Goal: Find specific page/section: Find specific page/section

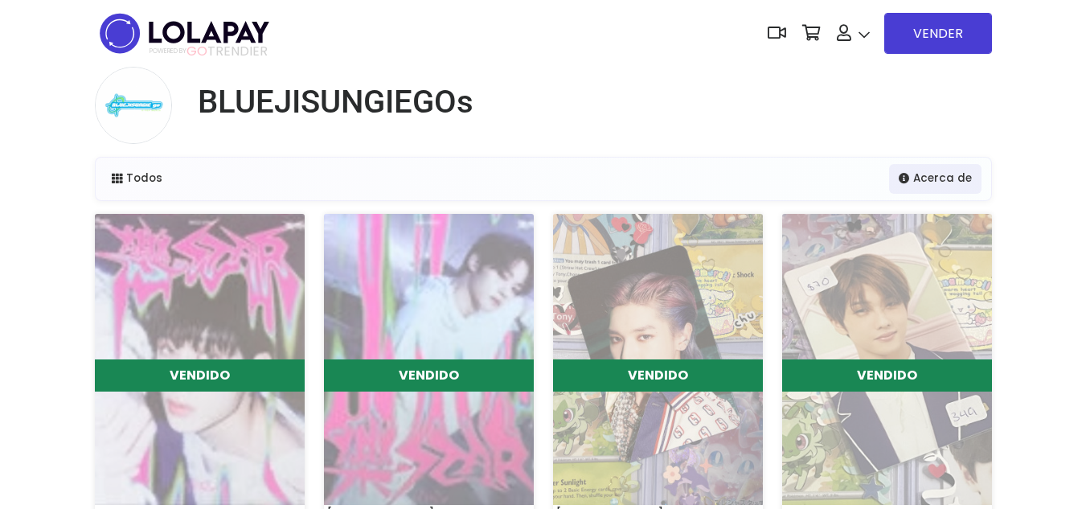
click at [122, 28] on img at bounding box center [184, 33] width 179 height 51
click at [226, 34] on img at bounding box center [184, 33] width 179 height 51
click at [125, 29] on img at bounding box center [184, 33] width 179 height 51
click at [875, 35] on link at bounding box center [853, 33] width 49 height 49
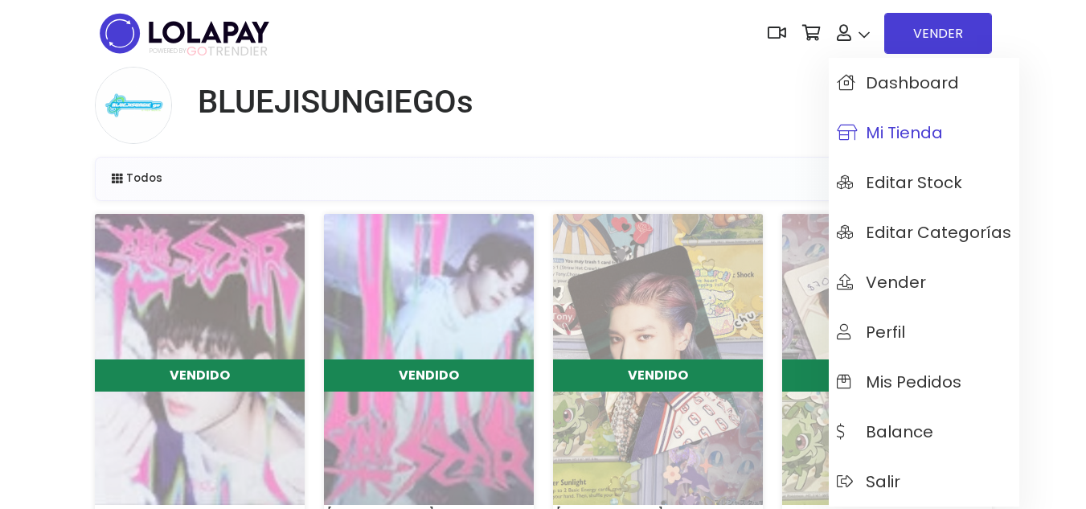
click at [897, 126] on span "Mi tienda" at bounding box center [890, 133] width 106 height 18
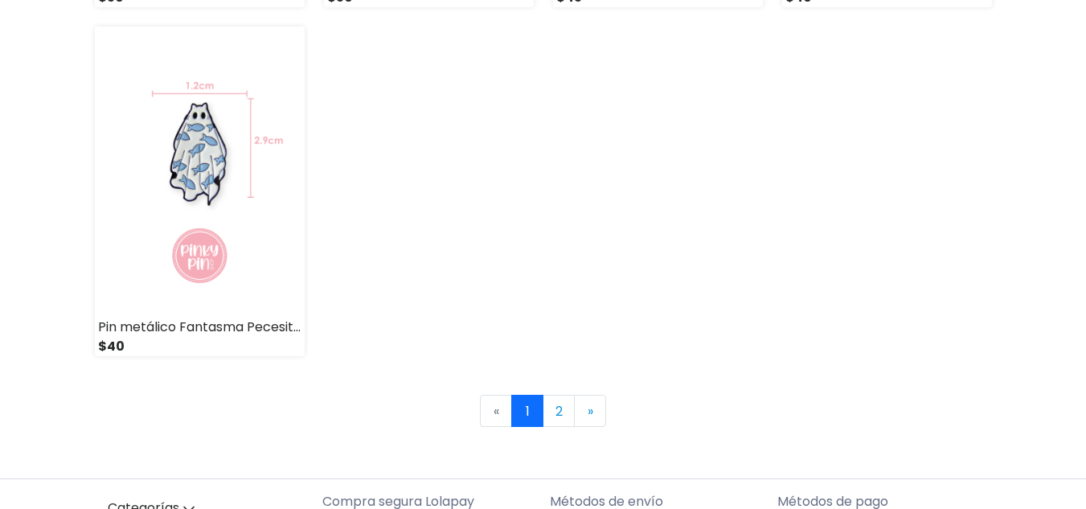
scroll to position [2491, 0]
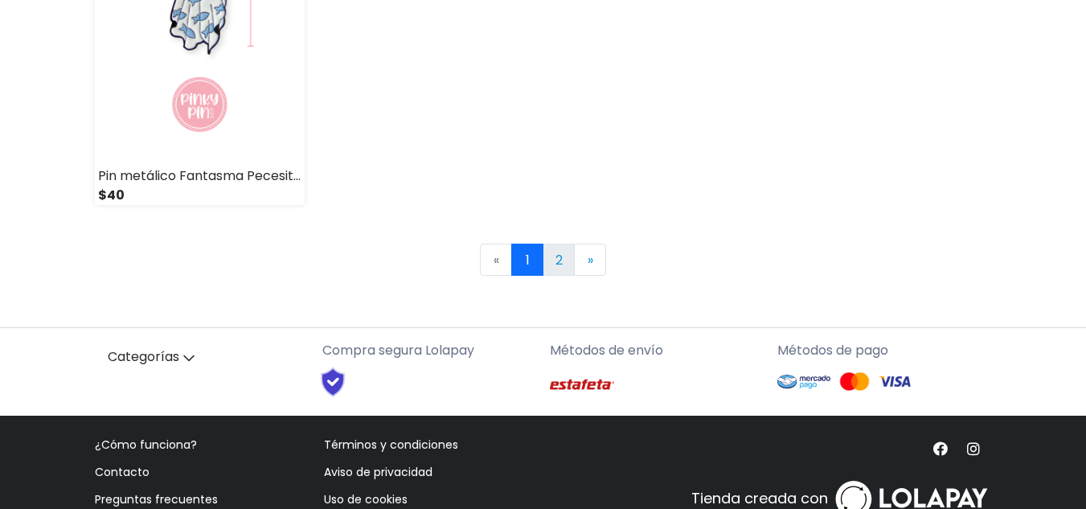
click at [559, 255] on link "2" at bounding box center [558, 260] width 32 height 32
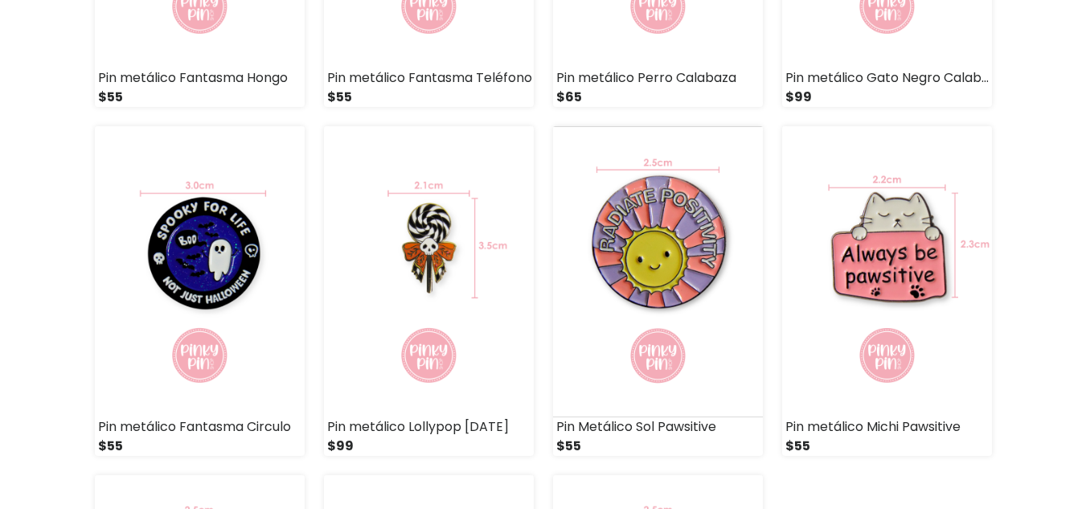
scroll to position [482, 0]
